Goal: Information Seeking & Learning: Learn about a topic

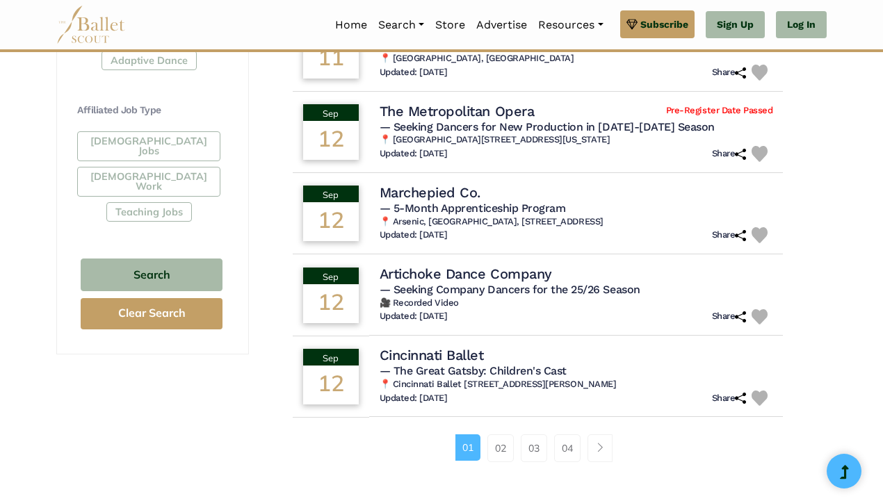
scroll to position [797, 0]
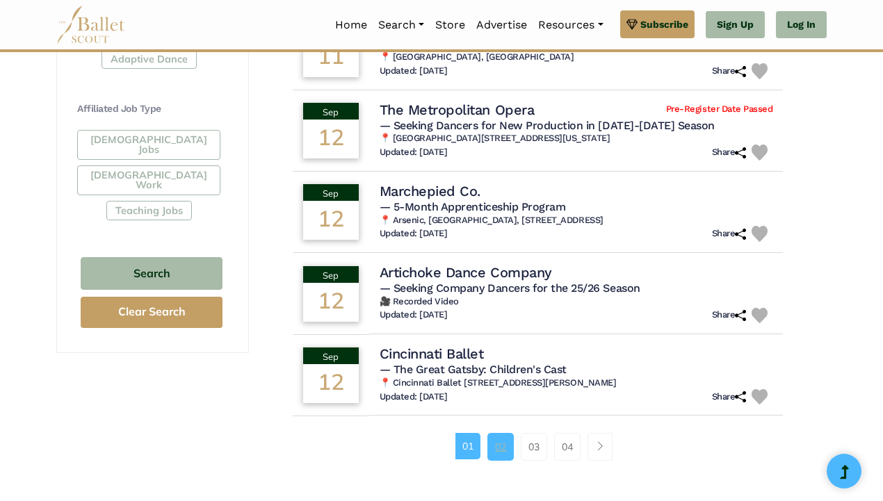
click at [500, 437] on link "02" at bounding box center [500, 447] width 26 height 28
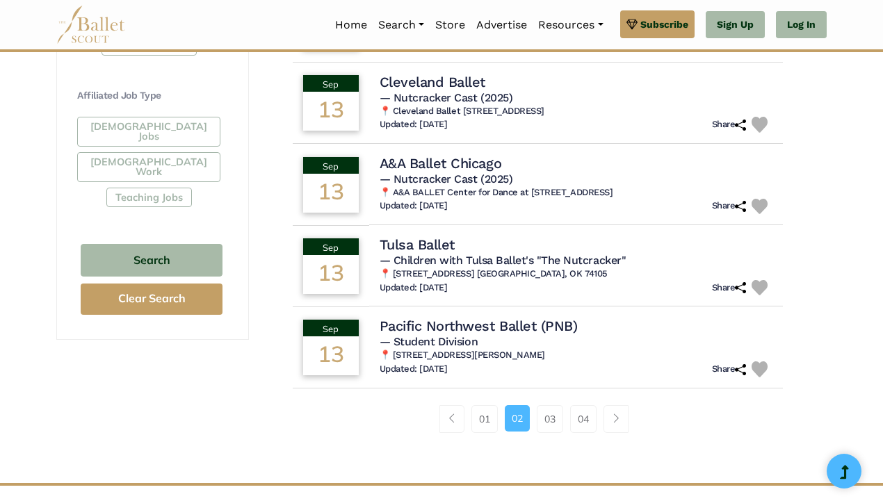
scroll to position [811, 0]
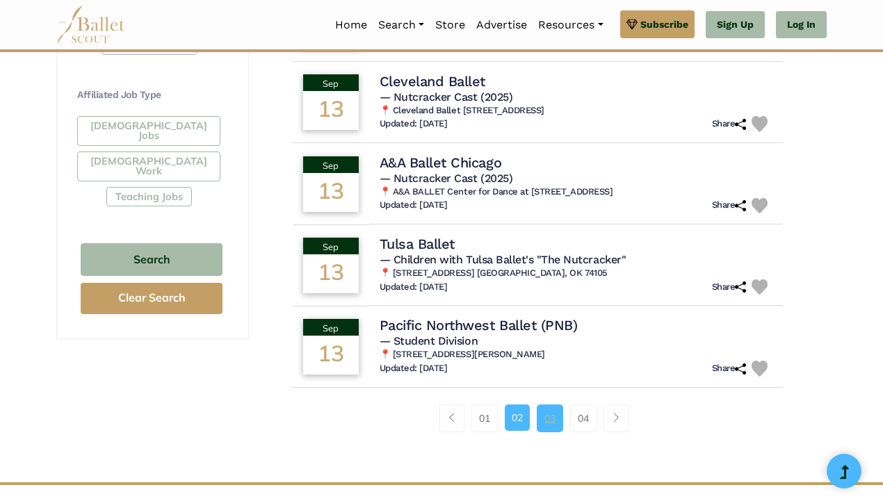
click at [548, 423] on link "03" at bounding box center [550, 419] width 26 height 28
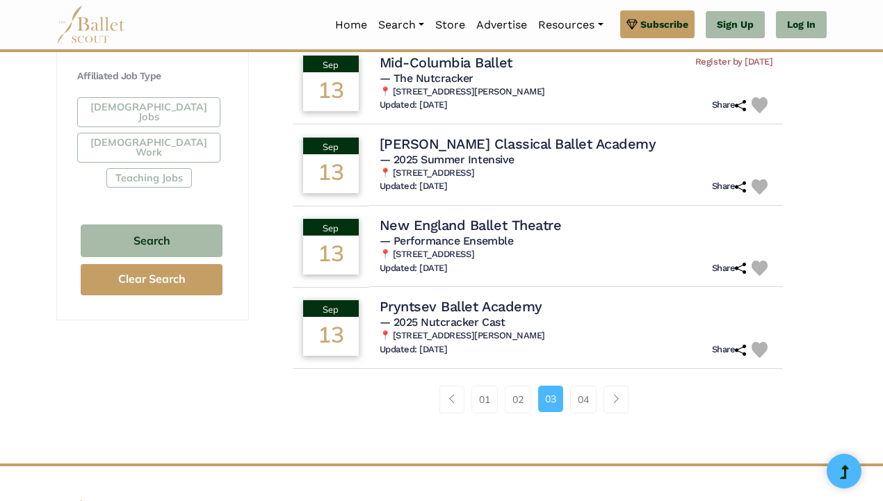
scroll to position [834, 0]
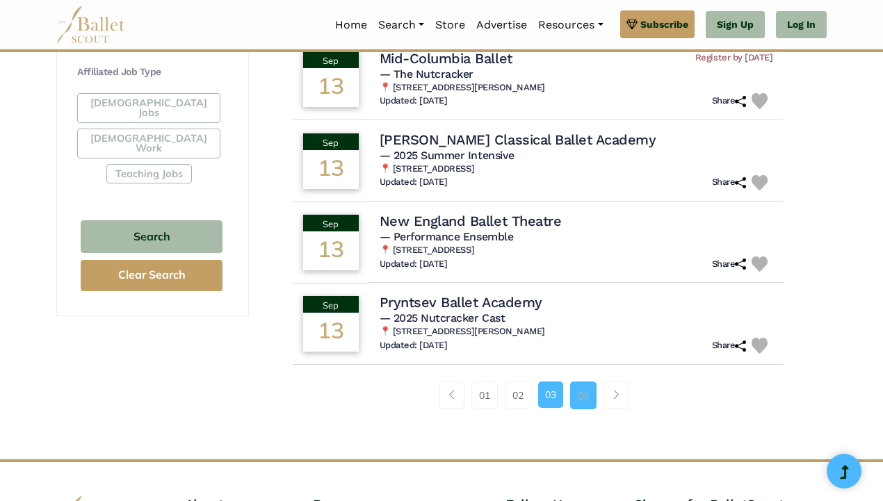
click at [583, 400] on link "04" at bounding box center [583, 396] width 26 height 28
click at [578, 400] on link "04" at bounding box center [583, 396] width 26 height 28
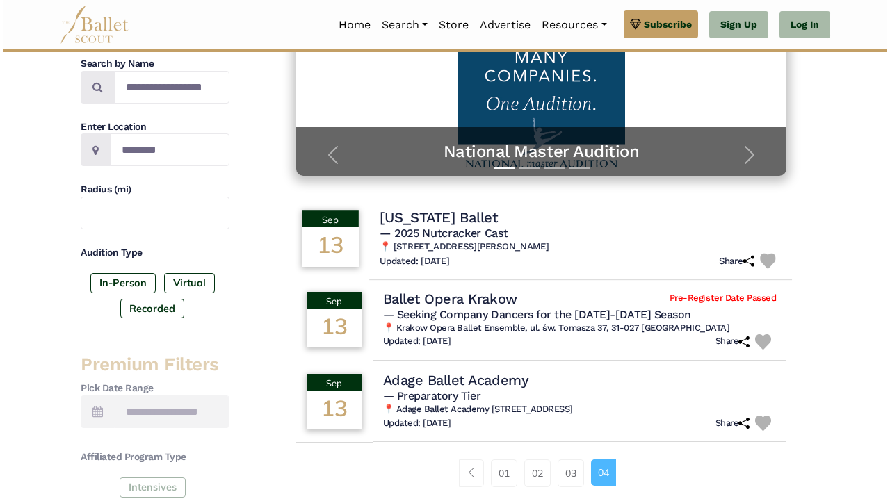
scroll to position [271, 0]
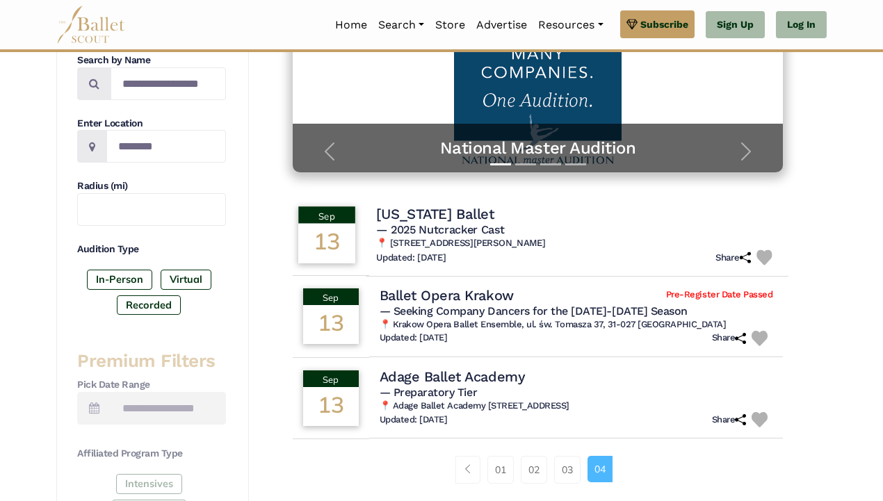
click at [430, 213] on h4 "New Jersey Ballet" at bounding box center [434, 213] width 117 height 19
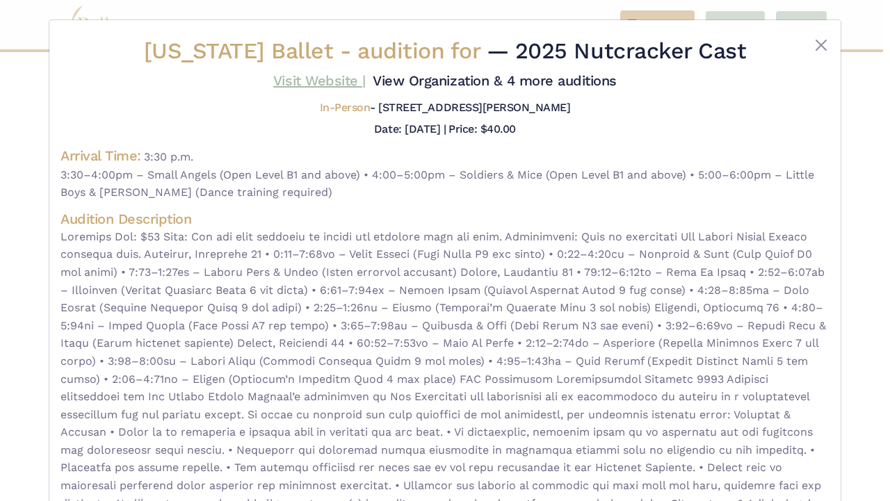
click at [318, 80] on link "Visit Website |" at bounding box center [319, 80] width 92 height 17
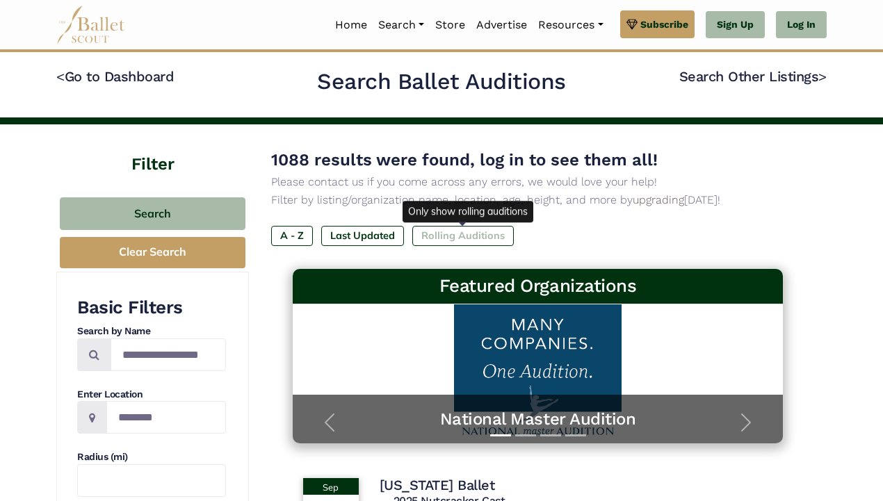
click at [468, 234] on label "Rolling Auditions" at bounding box center [462, 235] width 101 height 19
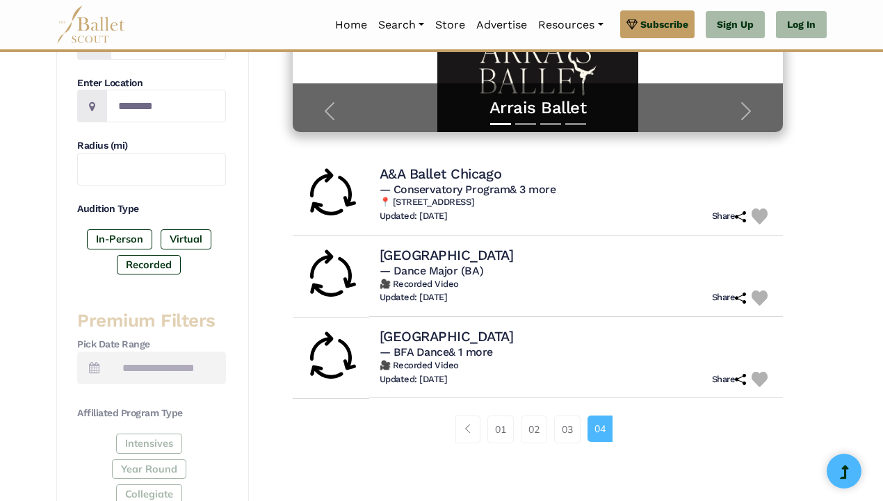
scroll to position [312, 0]
click at [500, 428] on link "01" at bounding box center [500, 429] width 26 height 28
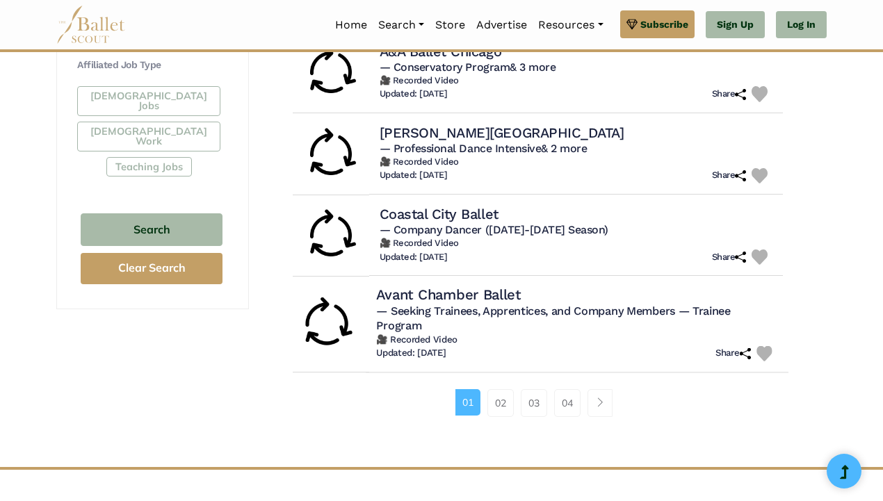
scroll to position [843, 0]
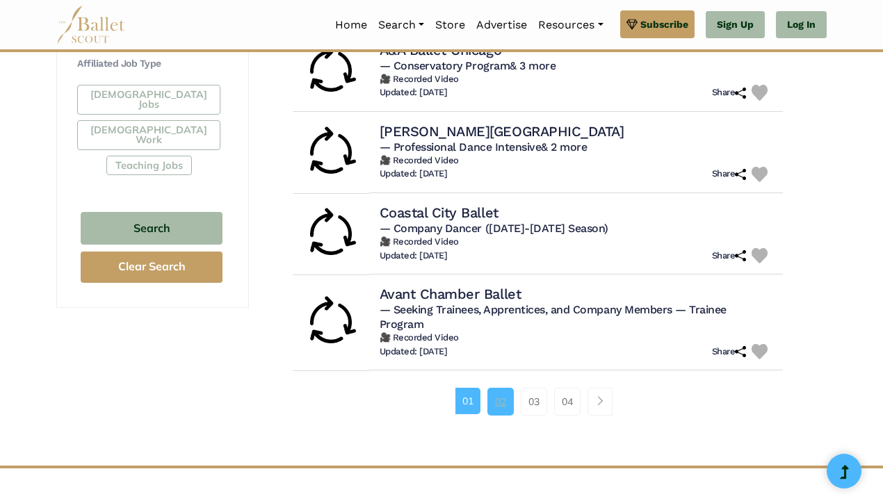
click at [501, 406] on link "02" at bounding box center [500, 402] width 26 height 28
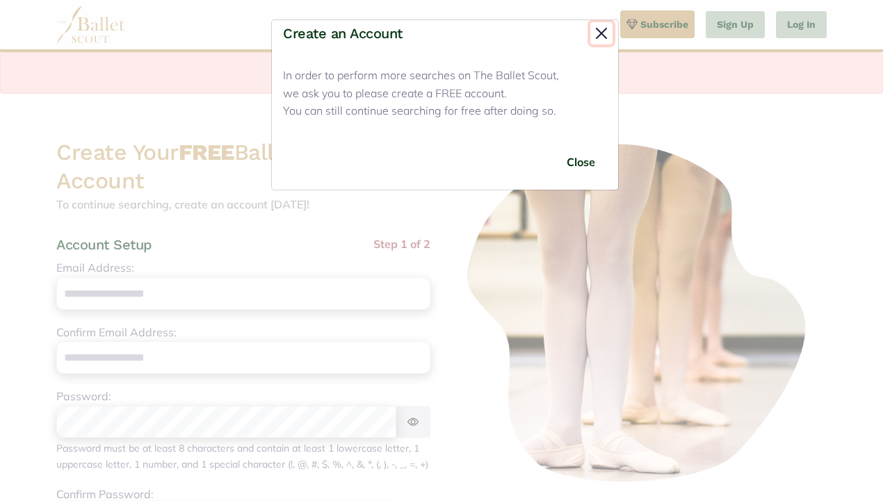
click at [603, 32] on button "Close" at bounding box center [601, 33] width 22 height 22
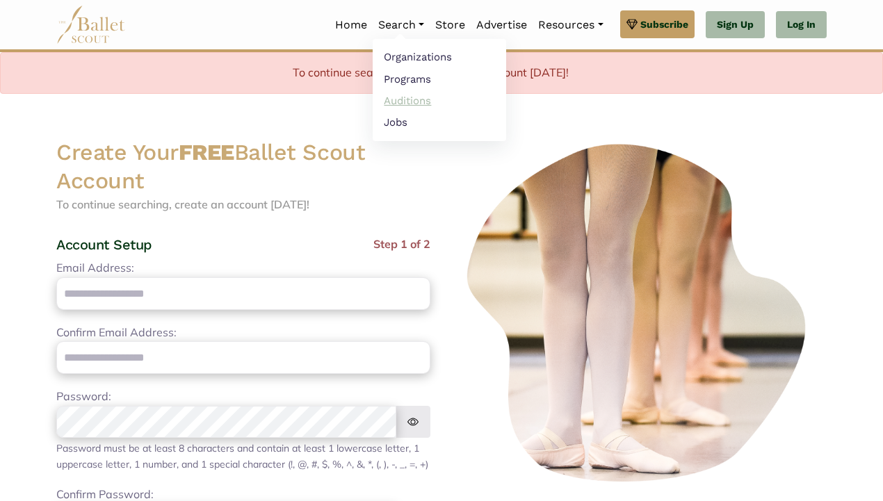
click at [398, 99] on link "Auditions" at bounding box center [439, 101] width 133 height 22
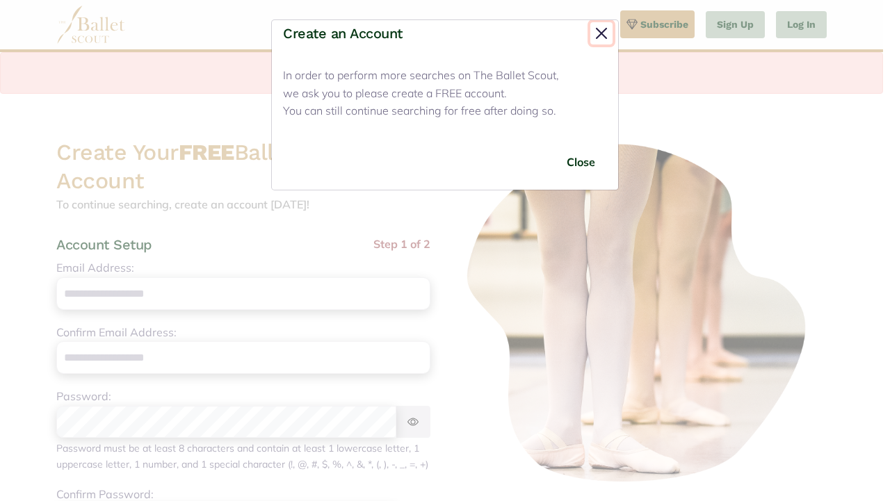
click at [601, 31] on button "Close" at bounding box center [601, 33] width 22 height 22
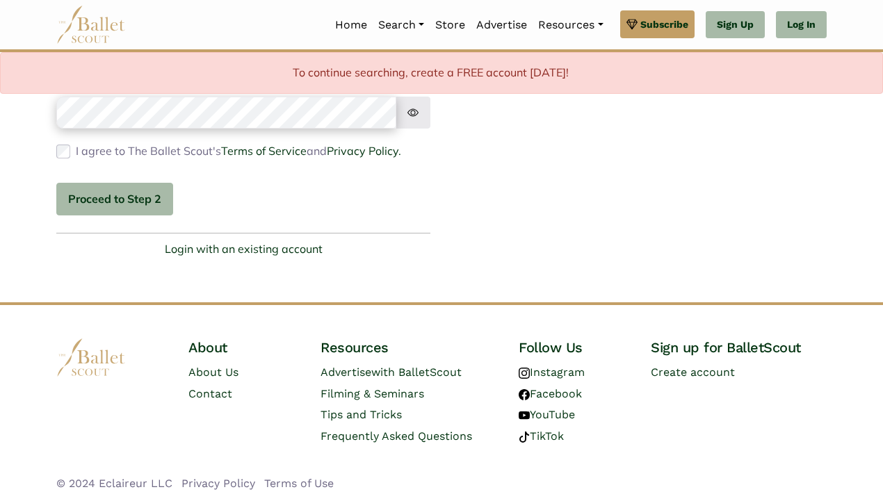
scroll to position [425, 0]
